Goal: Task Accomplishment & Management: Use online tool/utility

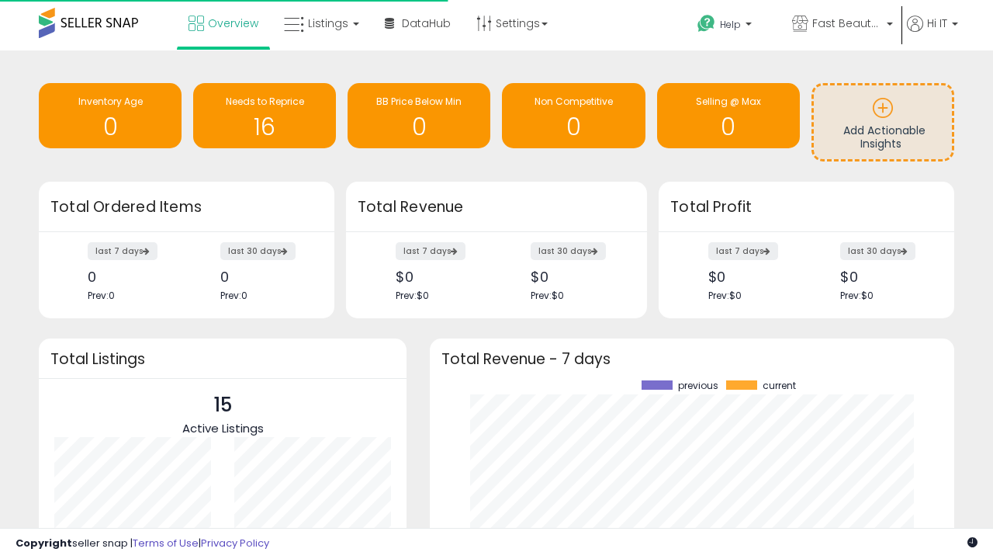
scroll to position [216, 494]
click at [841, 25] on span "Fast Beauty ([GEOGRAPHIC_DATA])" at bounding box center [848, 24] width 70 height 16
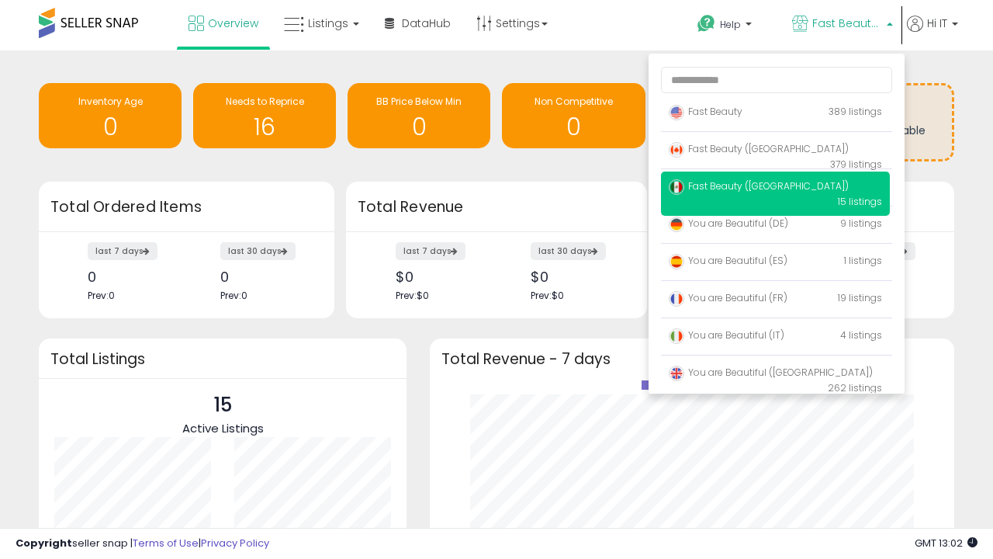
click at [775, 114] on p "Fast Beauty 389 listings" at bounding box center [775, 112] width 229 height 31
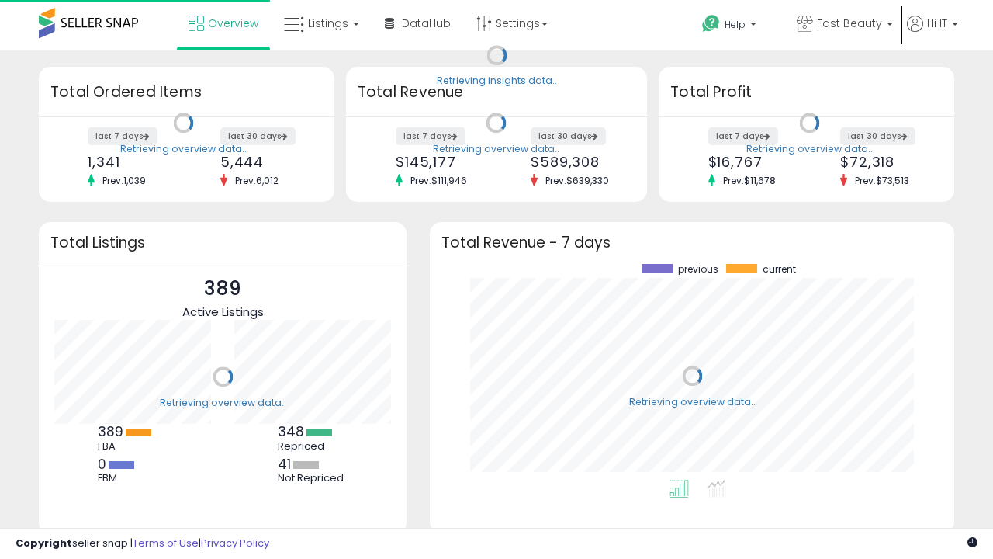
scroll to position [216, 494]
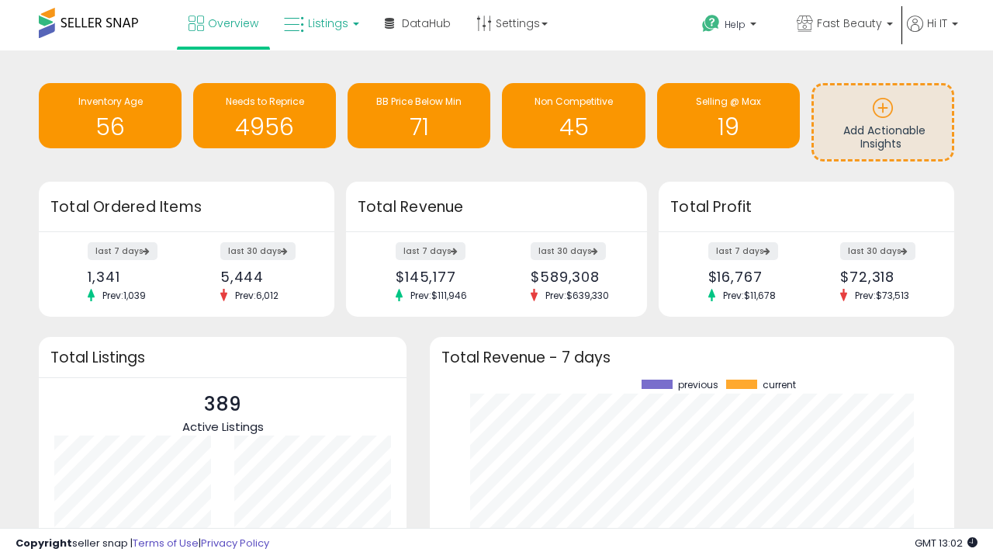
click at [320, 23] on span "Listings" at bounding box center [328, 24] width 40 height 16
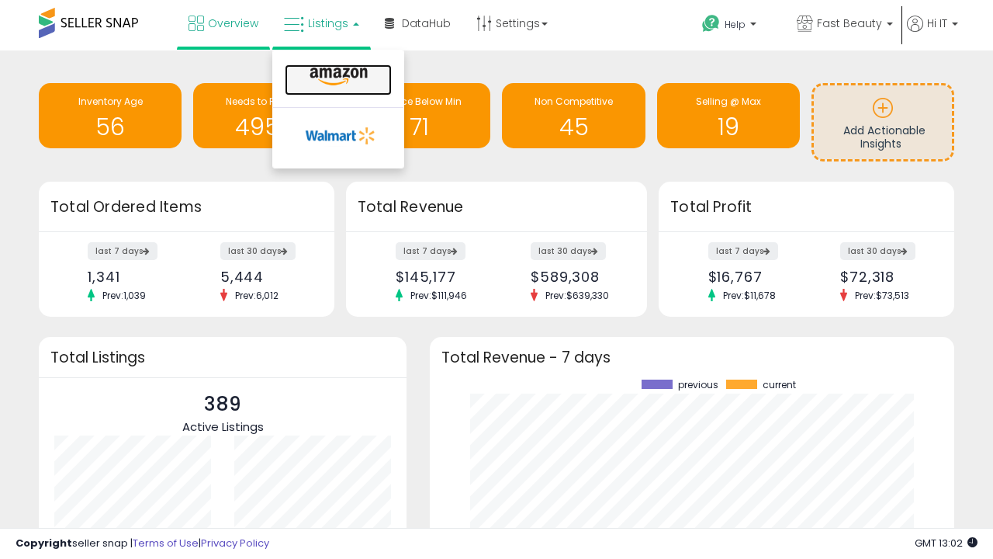
click at [337, 77] on icon at bounding box center [339, 77] width 68 height 20
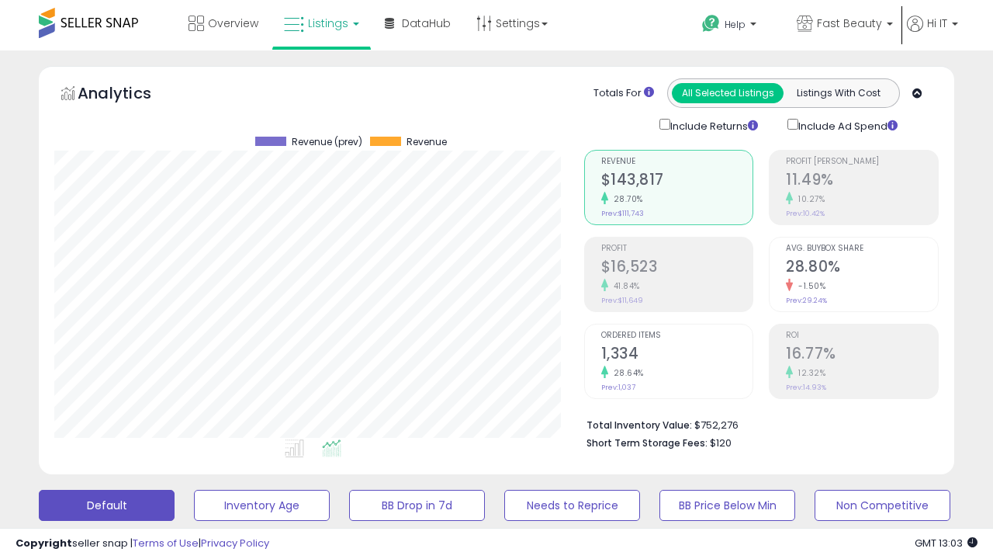
scroll to position [301, 0]
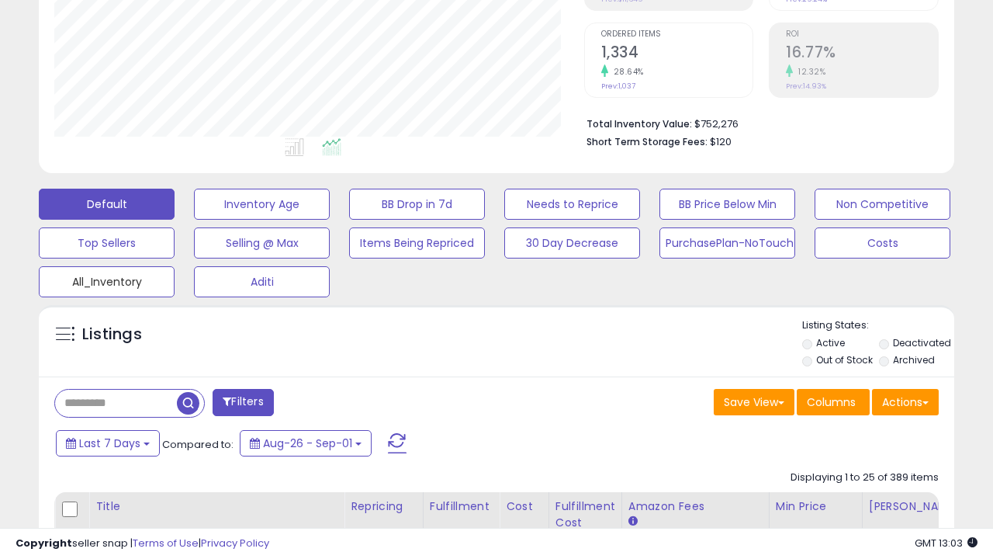
click at [106, 279] on button "All_Inventory" at bounding box center [107, 281] width 136 height 31
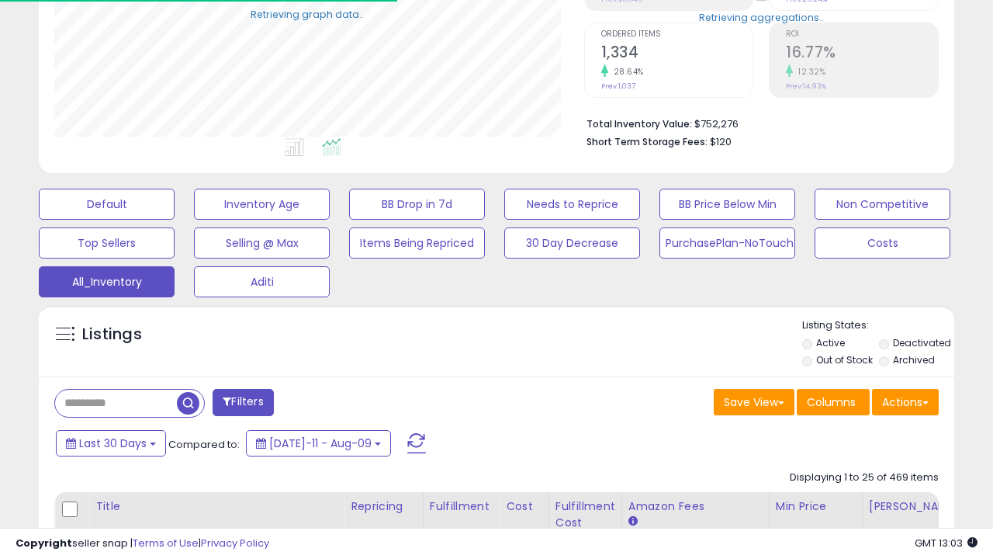
scroll to position [318, 529]
click at [110, 442] on span "Last 30 Days" at bounding box center [113, 443] width 68 height 16
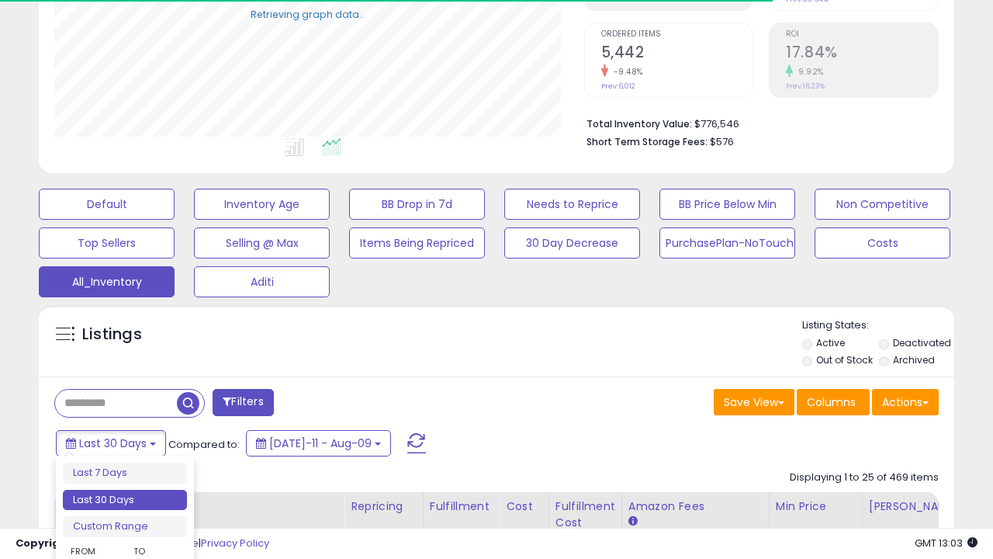
click at [125, 500] on li "Last 30 Days" at bounding box center [125, 500] width 124 height 21
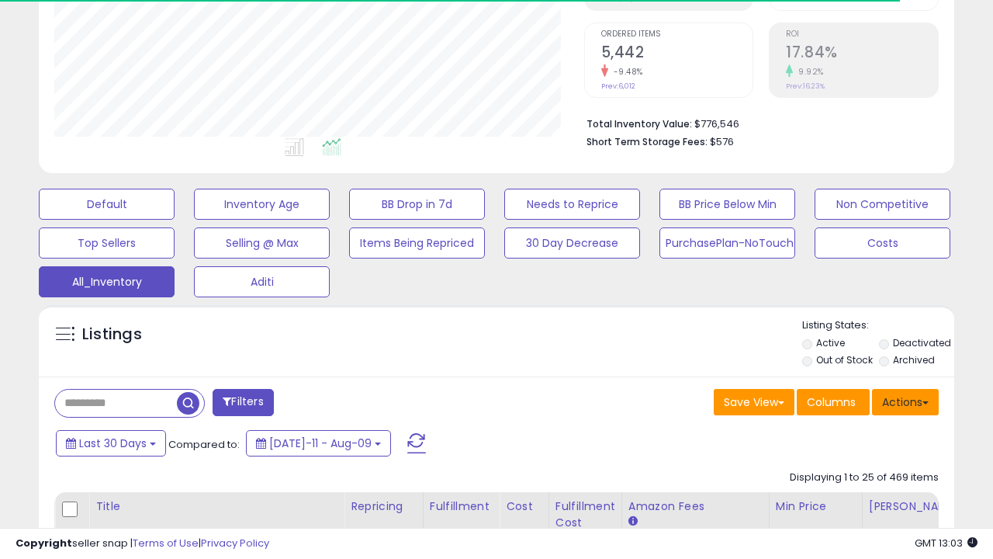
click at [906, 400] on button "Actions" at bounding box center [905, 402] width 67 height 26
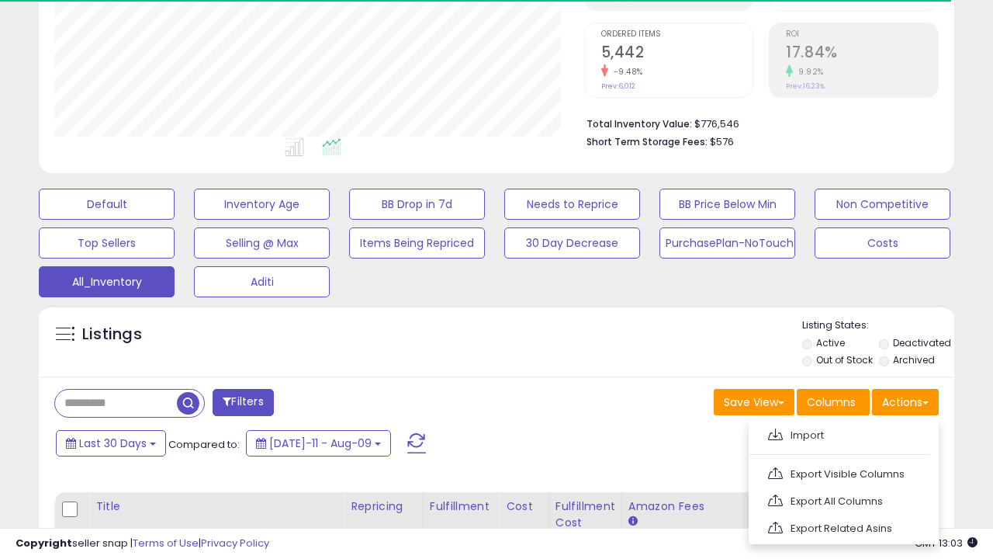
click at [842, 499] on link "Export All Columns" at bounding box center [842, 501] width 170 height 24
